Goal: Navigation & Orientation: Find specific page/section

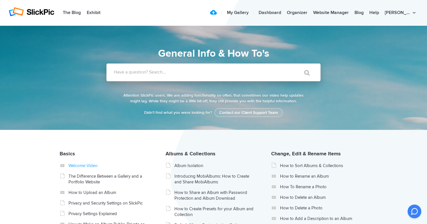
click at [92, 164] on link "Welcome Video" at bounding box center [109, 165] width 81 height 6
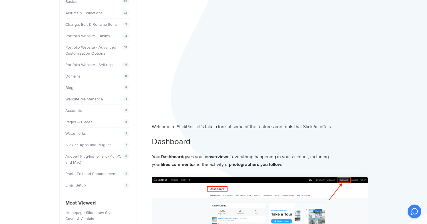
scroll to position [82, 0]
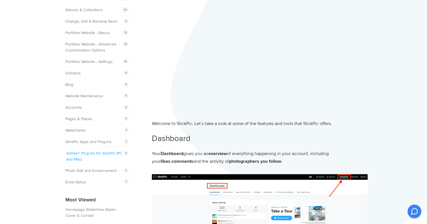
click at [103, 150] on link "Adobe® Plug-Ins for SlickPic (PC and Mac)" at bounding box center [94, 155] width 56 height 11
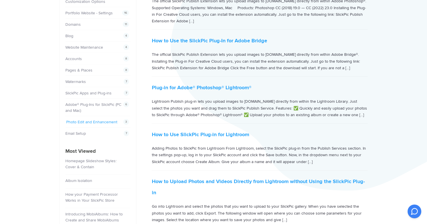
scroll to position [140, 0]
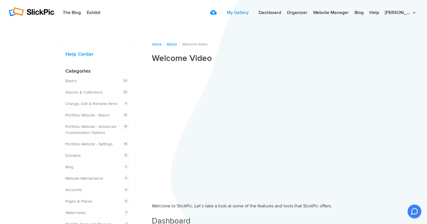
click at [252, 11] on link "My Gallery" at bounding box center [237, 12] width 27 height 11
